Goal: Information Seeking & Learning: Learn about a topic

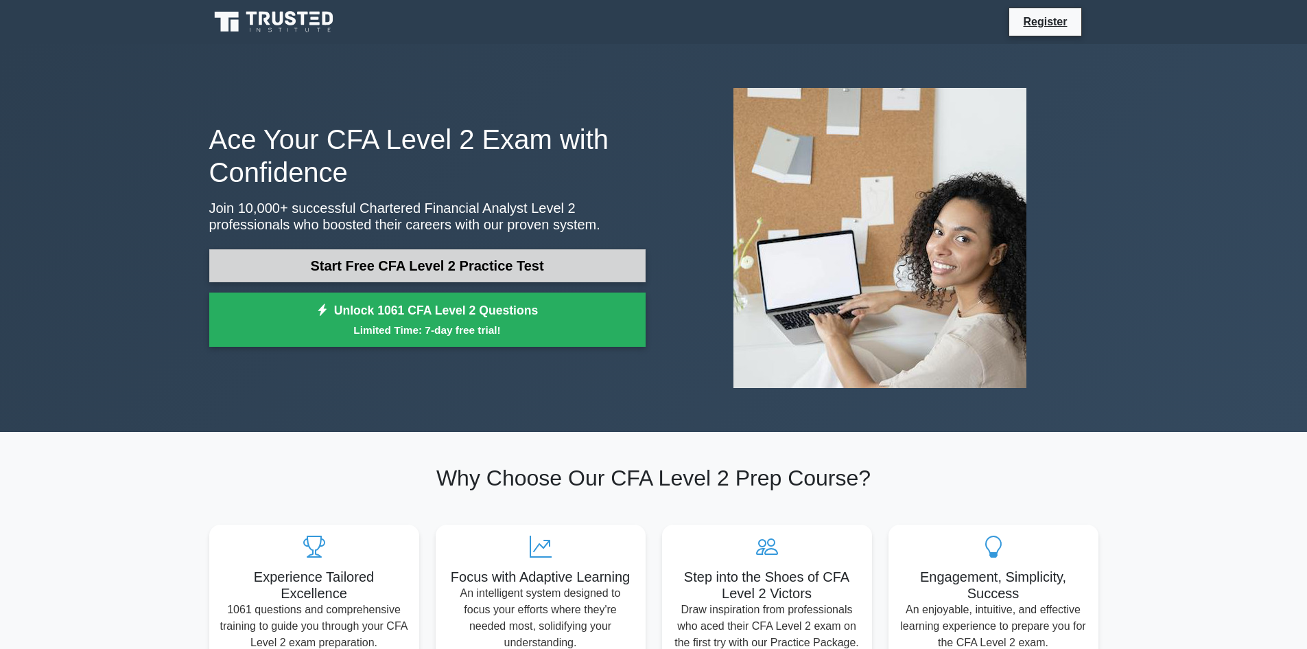
click at [504, 259] on link "Start Free CFA Level 2 Practice Test" at bounding box center [427, 265] width 436 height 33
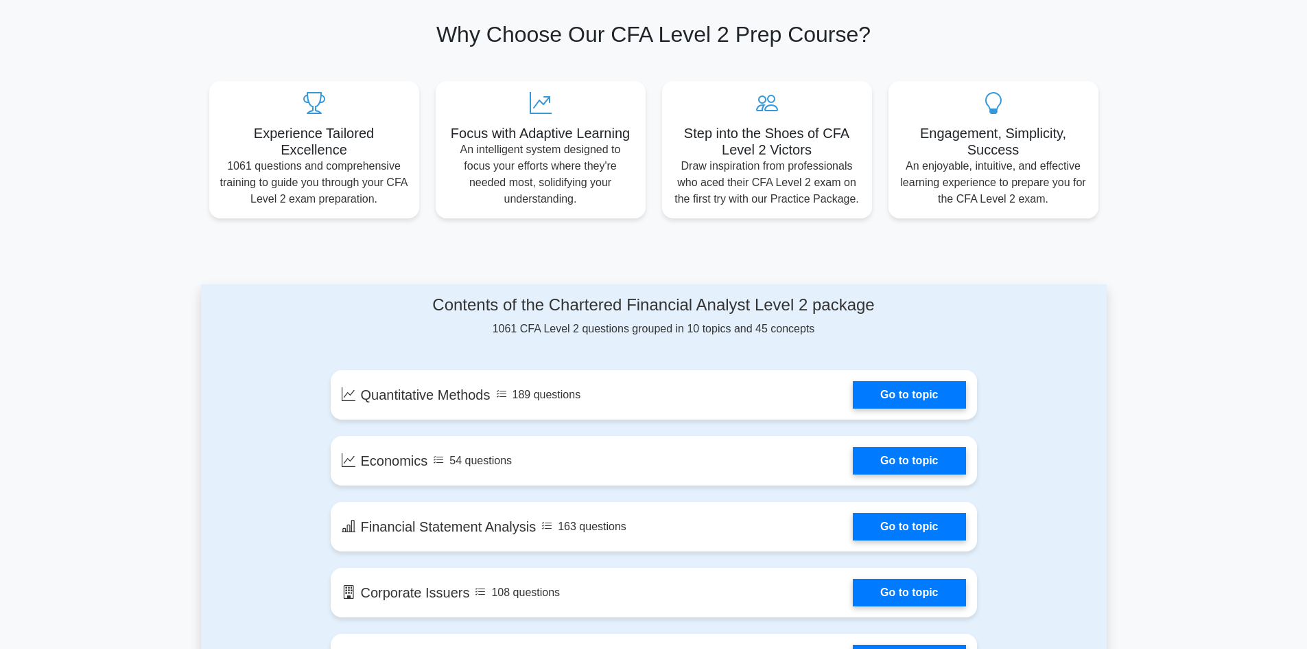
scroll to position [206, 0]
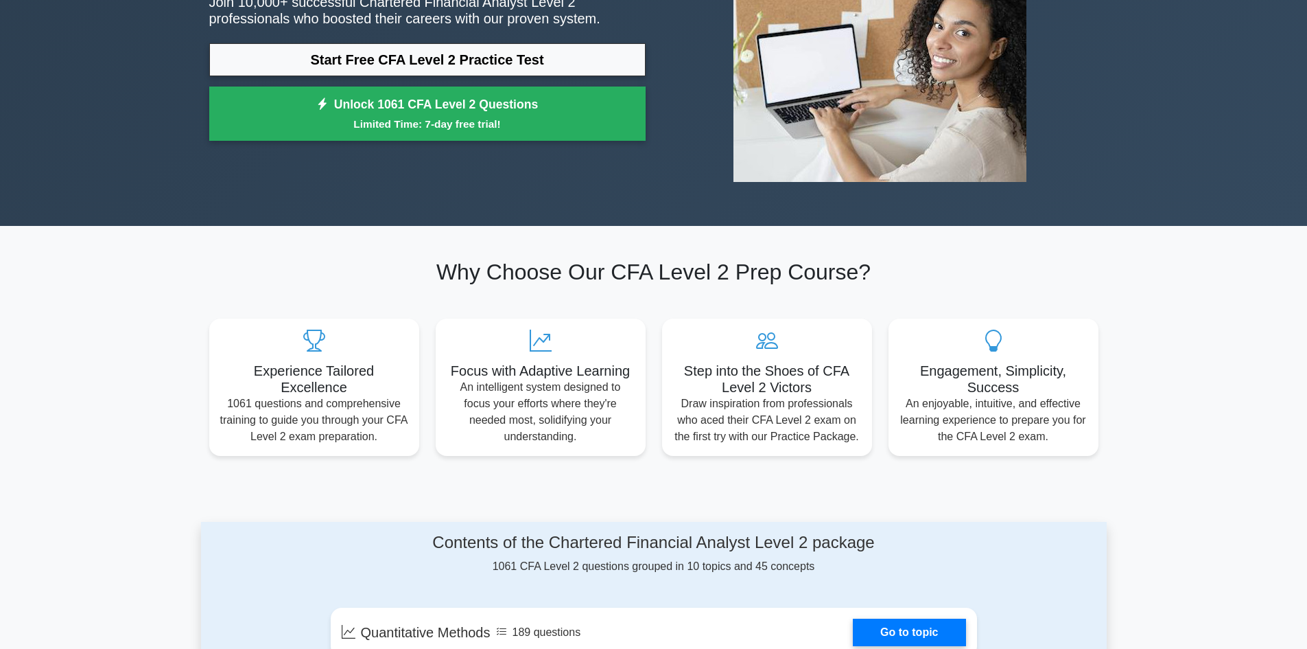
click at [689, 279] on h2 "Why Choose Our CFA Level 2 Prep Course?" at bounding box center [653, 272] width 889 height 26
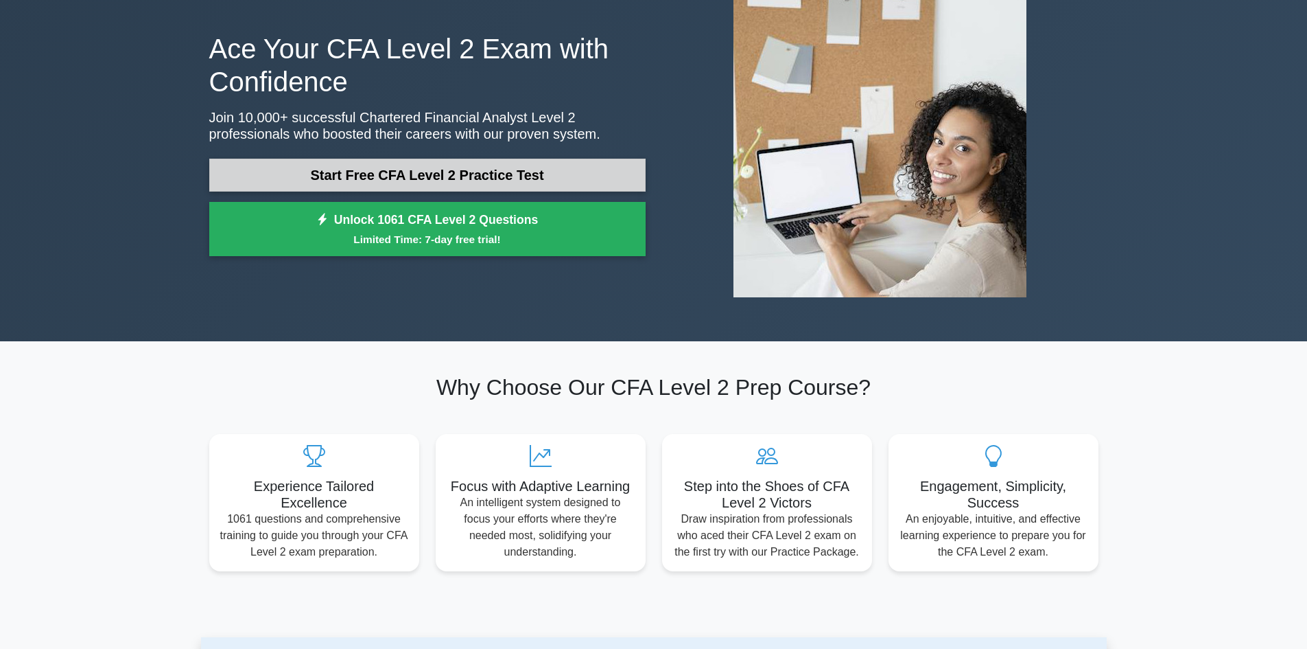
scroll to position [0, 0]
